Goal: Transaction & Acquisition: Subscribe to service/newsletter

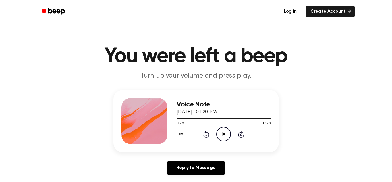
click at [222, 102] on h3 "Voice Note" at bounding box center [224, 104] width 94 height 8
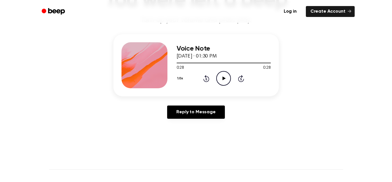
scroll to position [57, 0]
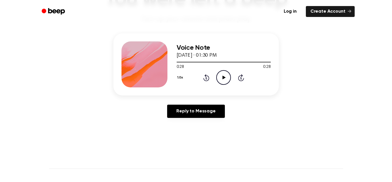
click at [159, 74] on div at bounding box center [144, 64] width 46 height 46
click at [144, 75] on div at bounding box center [144, 64] width 46 height 46
click at [293, 9] on link "Log in" at bounding box center [290, 11] width 24 height 13
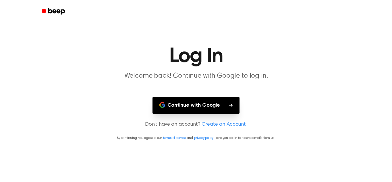
click at [209, 106] on button "Continue with Google" at bounding box center [195, 105] width 87 height 17
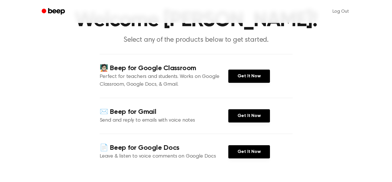
scroll to position [37, 0]
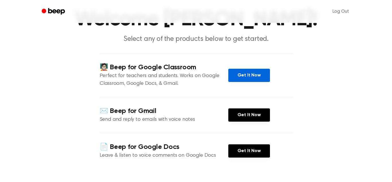
click at [241, 79] on link "Get It Now" at bounding box center [249, 75] width 42 height 13
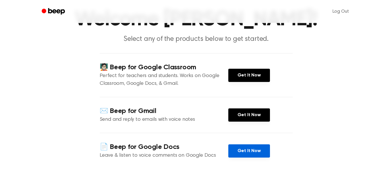
click at [238, 149] on link "Get It Now" at bounding box center [249, 150] width 42 height 13
click at [64, 7] on icon "Beep" at bounding box center [54, 11] width 24 height 8
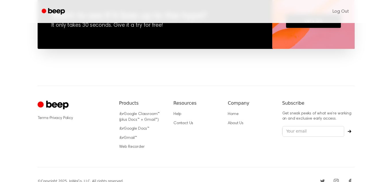
scroll to position [456, 0]
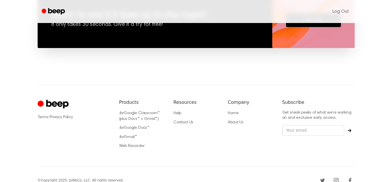
click at [64, 107] on icon "Cruip" at bounding box center [57, 104] width 22 height 9
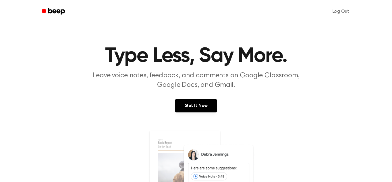
scroll to position [0, 0]
